Goal: Task Accomplishment & Management: Complete application form

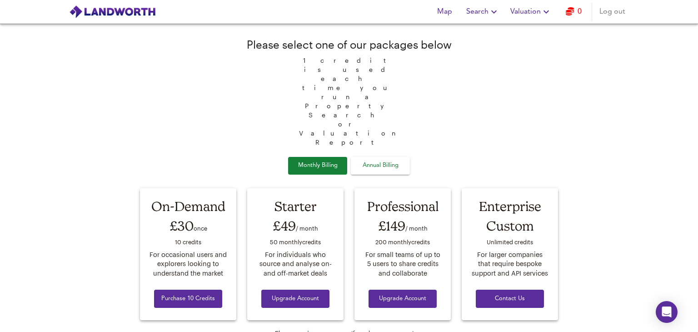
click at [613, 15] on span "Log out" at bounding box center [613, 11] width 26 height 13
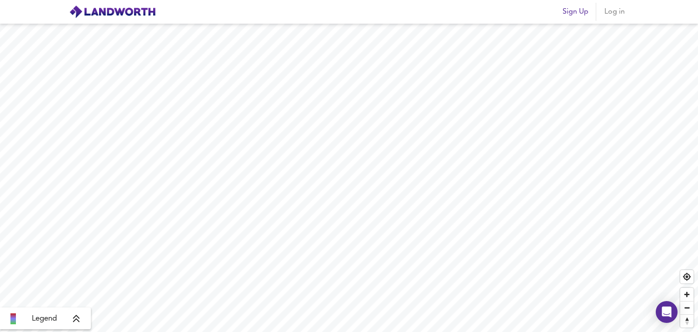
click at [578, 9] on span "Sign Up" at bounding box center [576, 11] width 26 height 13
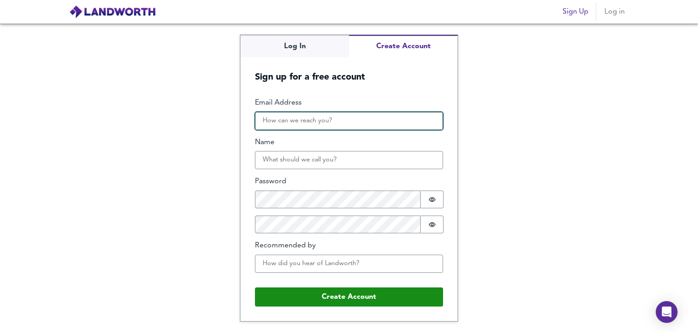
click at [357, 122] on input "Email Address" at bounding box center [349, 121] width 188 height 18
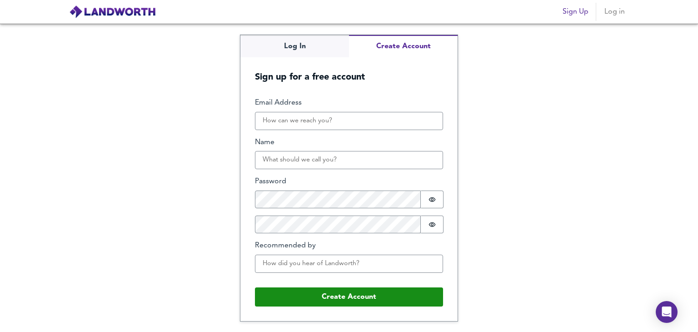
click at [449, 143] on form "Email Address Name Password Password is hidden Confirm Password Password is hid…" at bounding box center [349, 202] width 217 height 238
click at [522, 259] on div "Log In Create Account Sign up for a free account Email Address Name Password Pa…" at bounding box center [349, 178] width 698 height 308
click at [352, 133] on div "Email Address Name Password Password is hidden Confirm Password Password is hid…" at bounding box center [349, 189] width 188 height 182
click at [352, 131] on div "Email Address Name Password Password is hidden Confirm Password Password is hid…" at bounding box center [349, 189] width 188 height 182
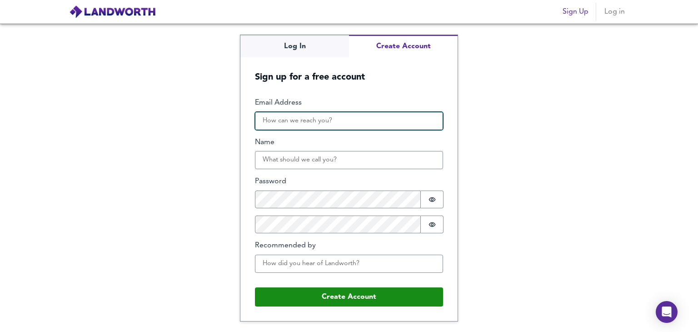
click at [355, 127] on input "Email Address" at bounding box center [349, 121] width 188 height 18
click at [355, 126] on input "Email Address" at bounding box center [349, 121] width 188 height 18
type input "umer.akhtar218@gmail.com"
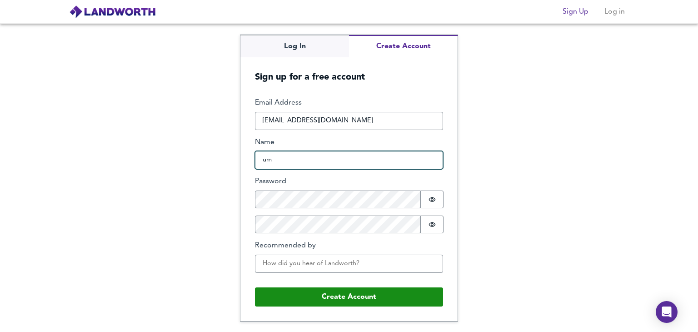
type input "um"
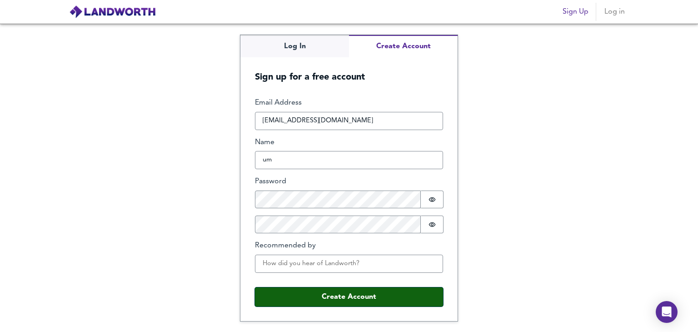
click at [328, 296] on button "Create Account" at bounding box center [349, 296] width 188 height 19
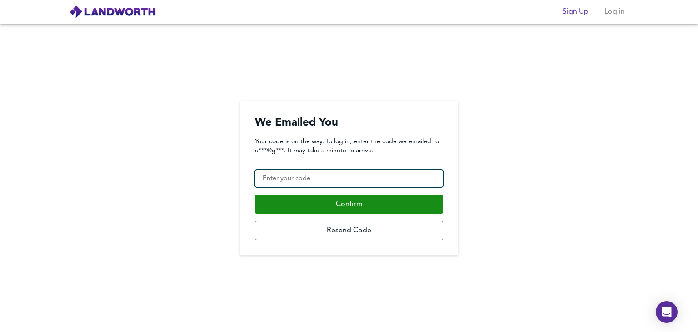
click at [319, 174] on input "Confirmation Code" at bounding box center [349, 179] width 188 height 18
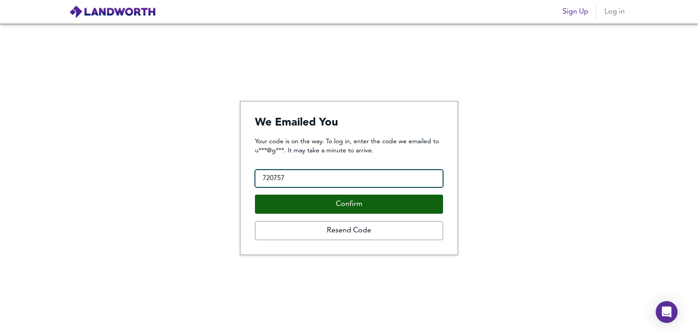
type input "720757"
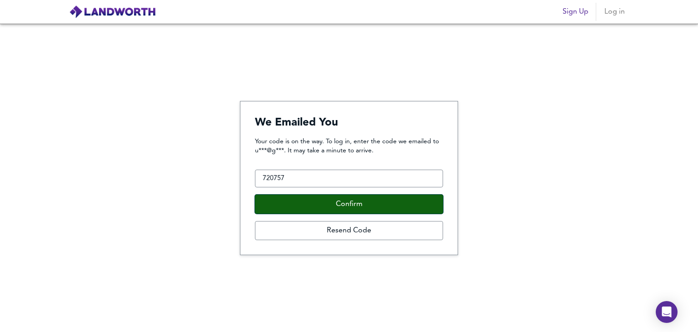
click at [336, 198] on button "Confirm" at bounding box center [349, 204] width 188 height 19
